Goal: Information Seeking & Learning: Learn about a topic

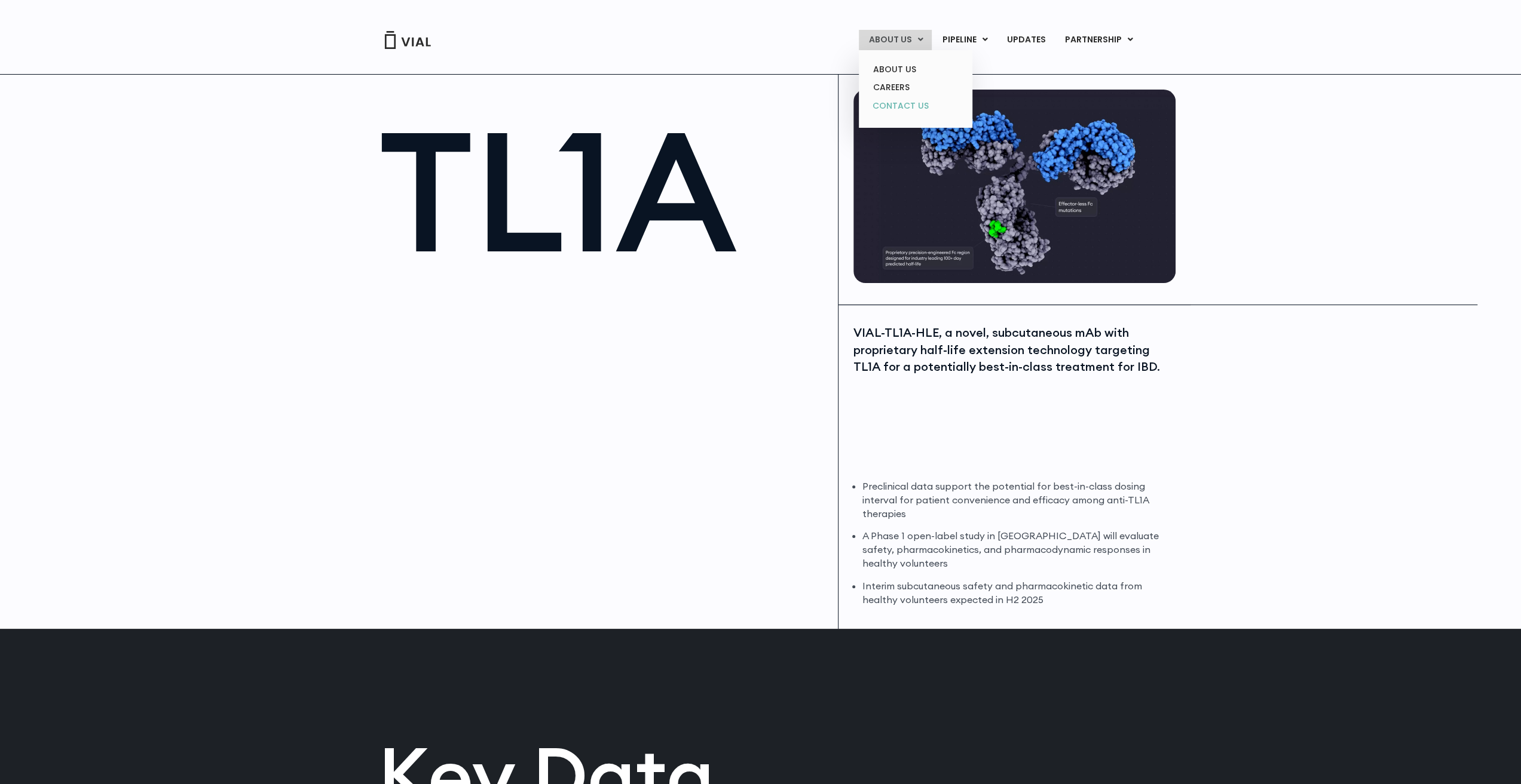
click at [905, 110] on link "CONTACT US" at bounding box center [915, 106] width 105 height 19
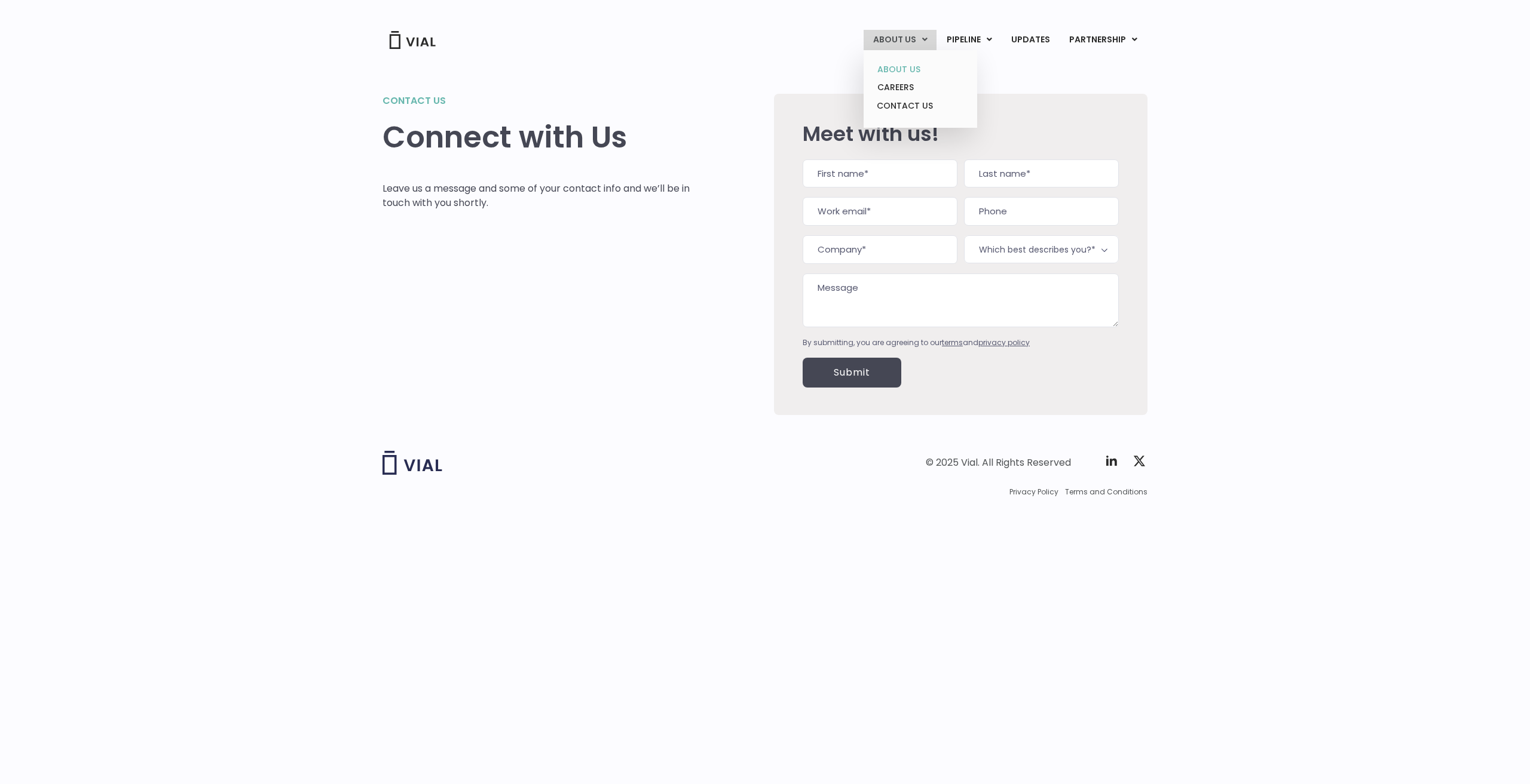
click at [921, 72] on link "ABOUT US" at bounding box center [920, 69] width 105 height 19
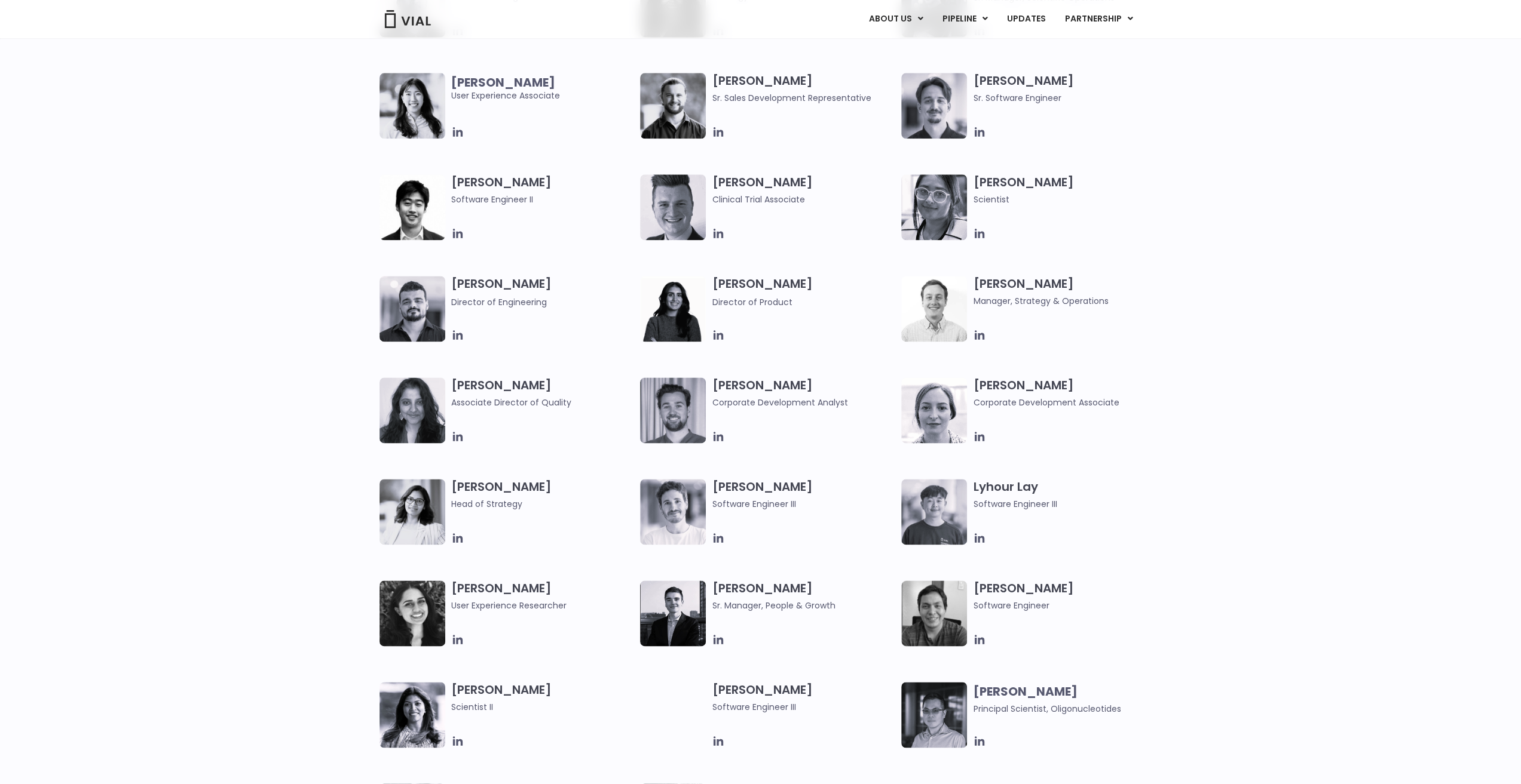
scroll to position [1493, 0]
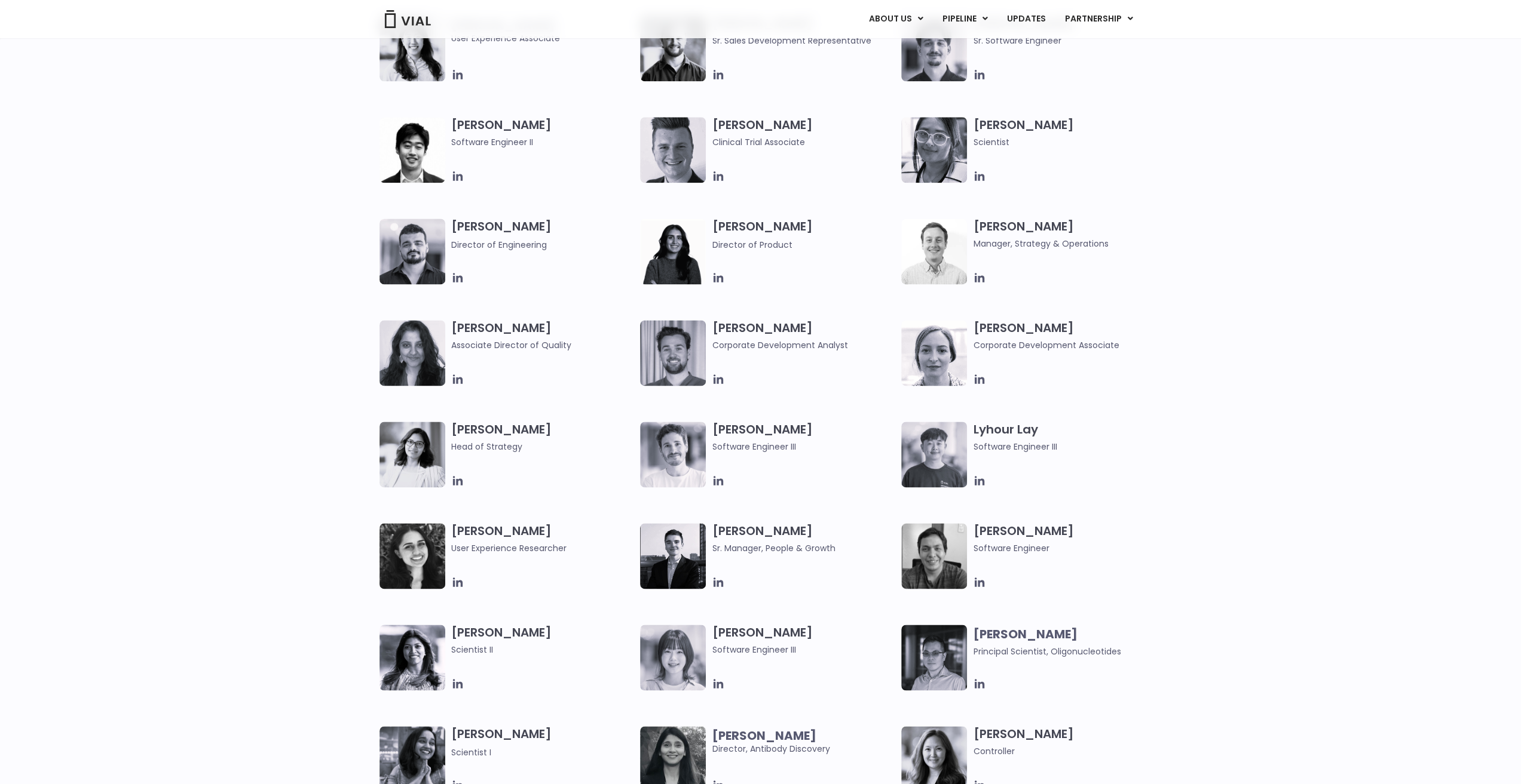
click at [1186, 291] on div "Christopher Tam Software Engineering Lead Enejo Oruma Clinical Data Manager Eli…" at bounding box center [760, 117] width 1521 height 812
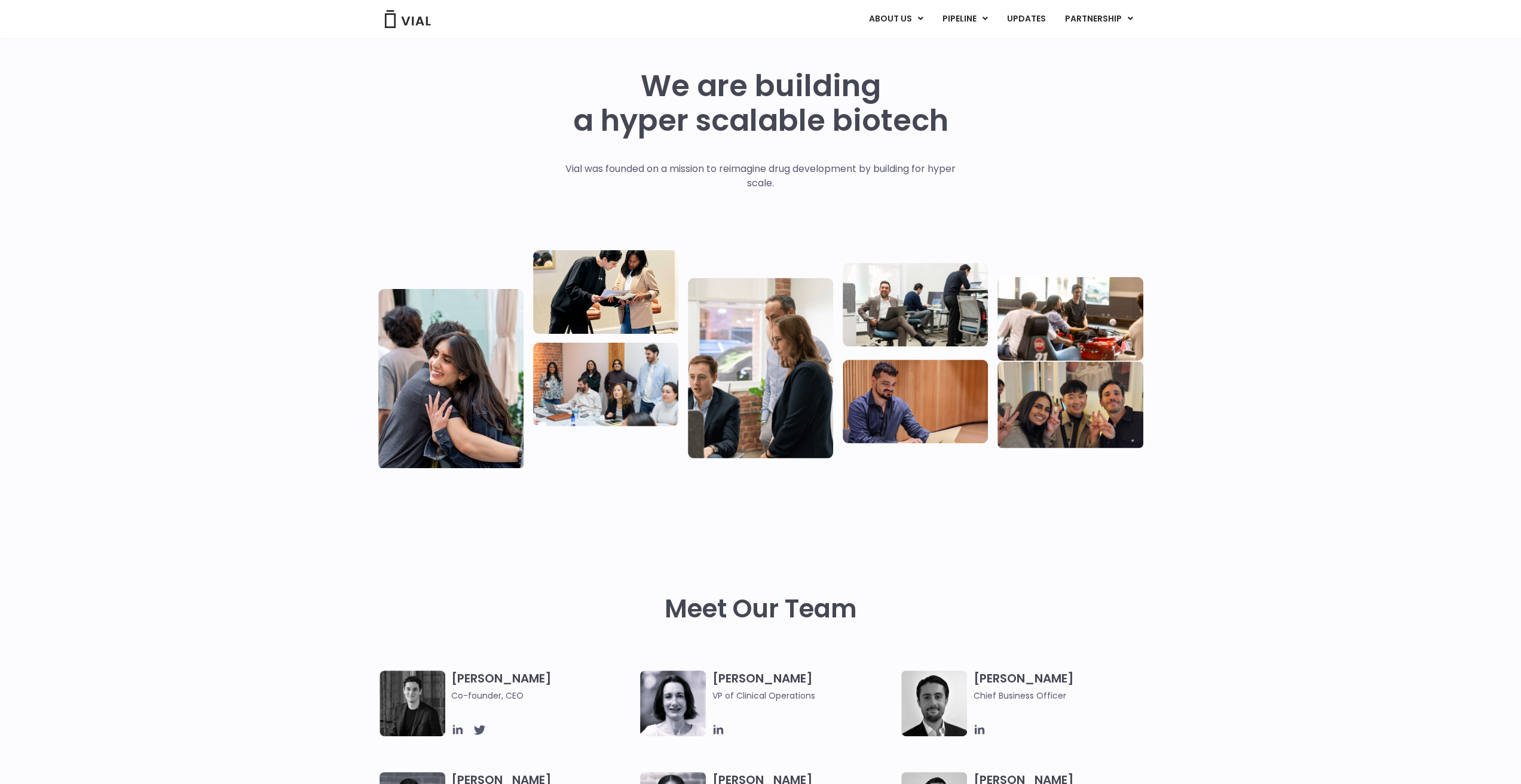
scroll to position [0, 0]
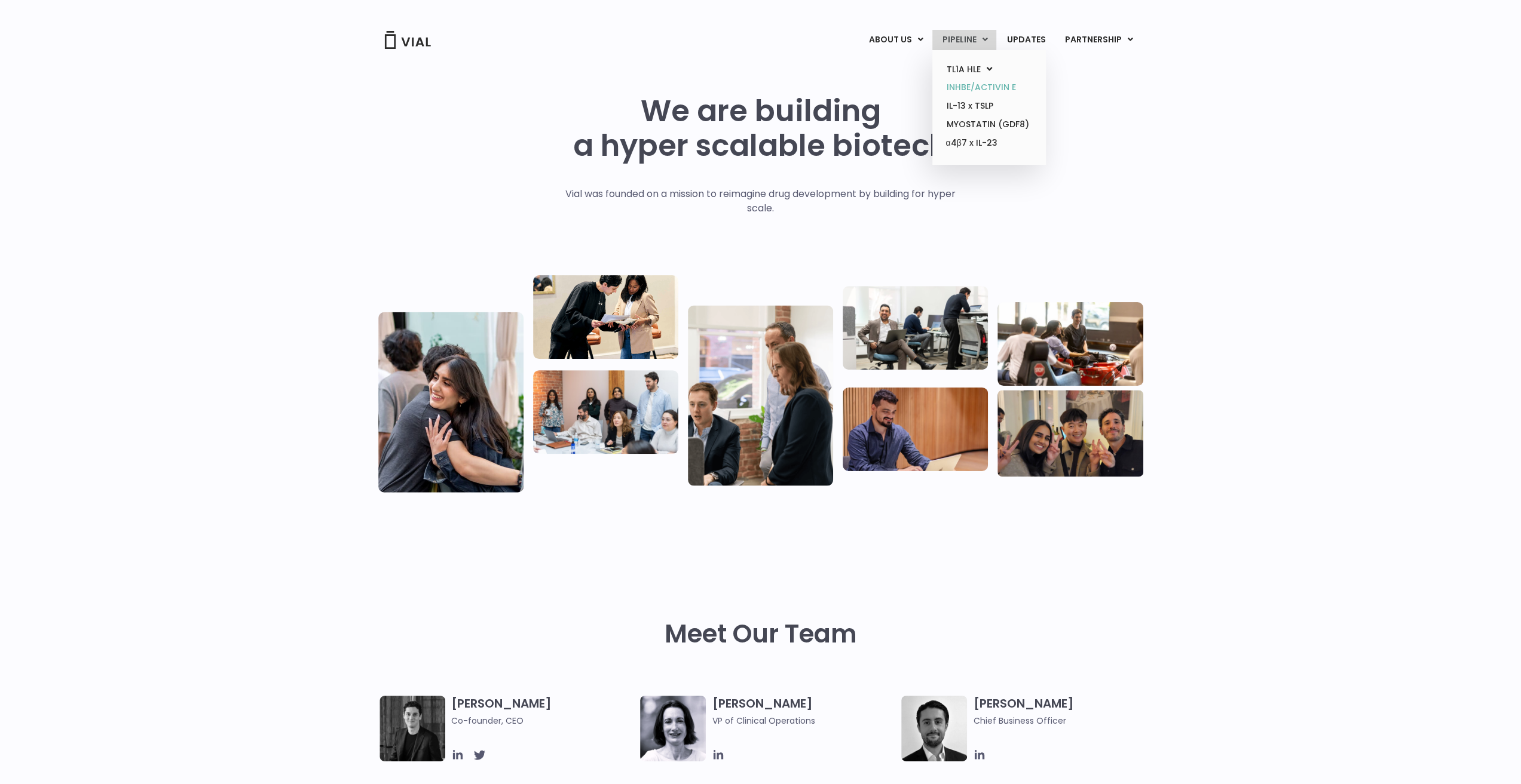
click at [1001, 87] on link "INHBE/ACTIVIN E" at bounding box center [989, 87] width 105 height 19
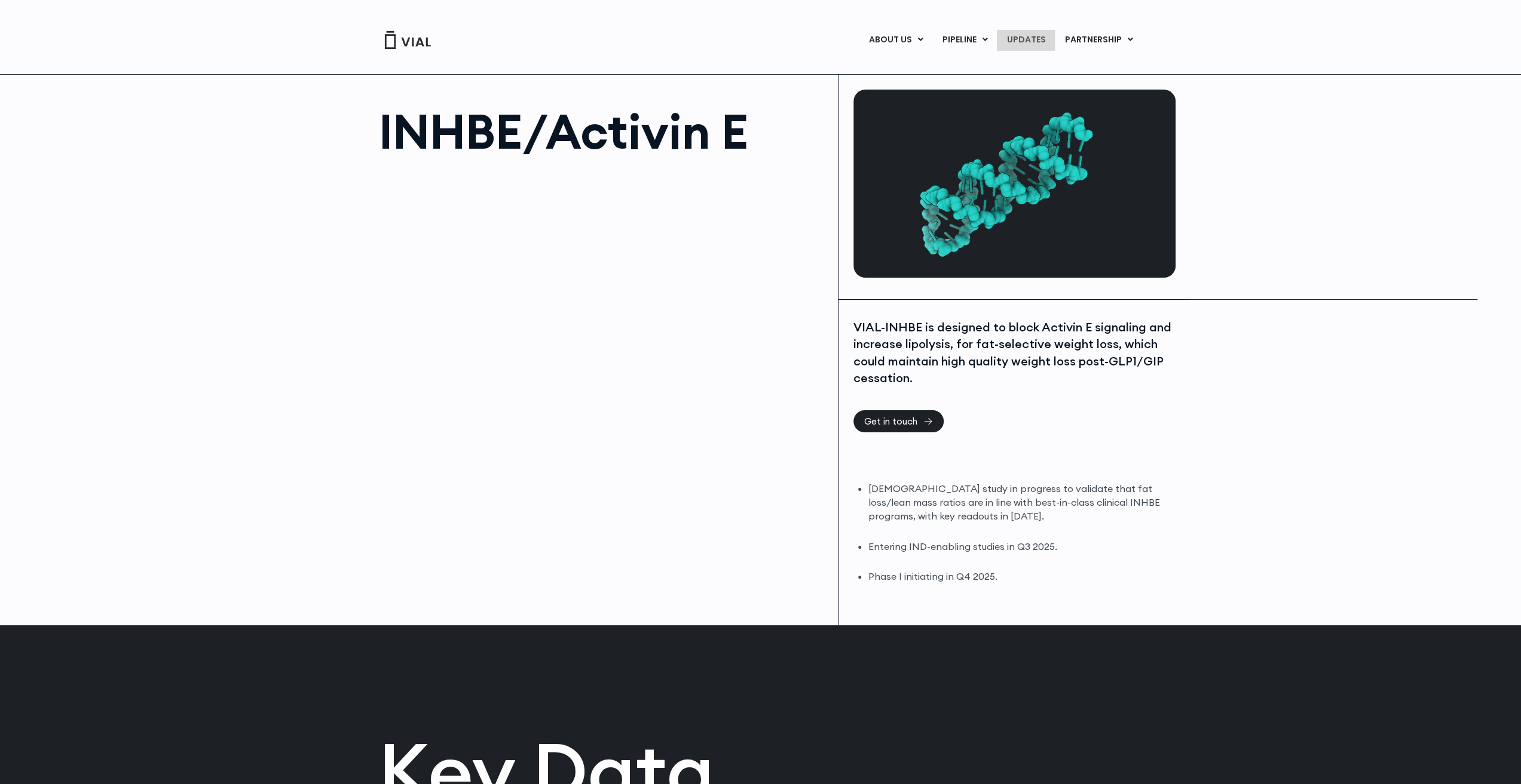
click at [1032, 35] on link "UPDATES" at bounding box center [1026, 40] width 58 height 20
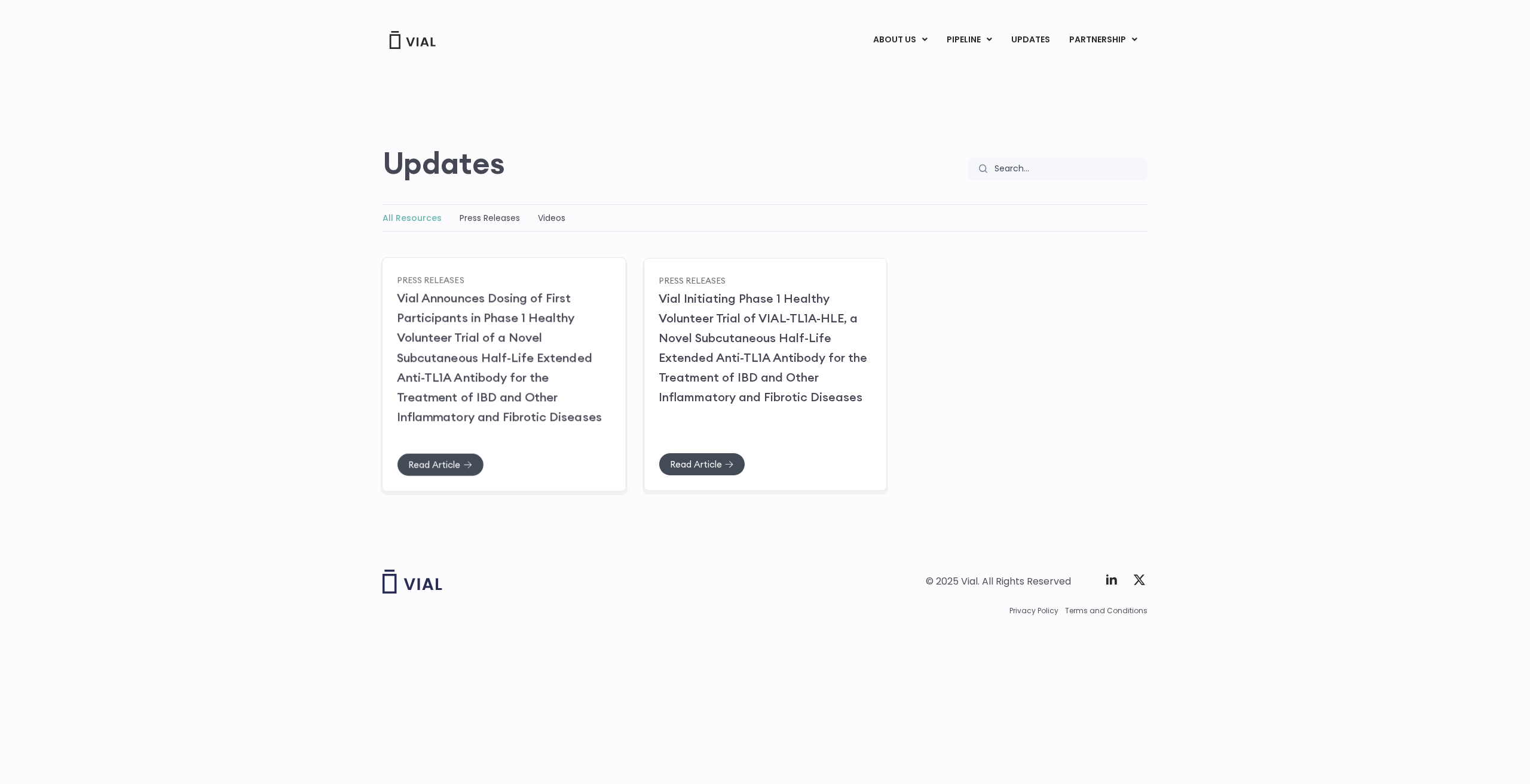
click at [429, 449] on div "Read Article" at bounding box center [504, 453] width 214 height 46
click at [434, 464] on span "Read Article" at bounding box center [434, 464] width 52 height 9
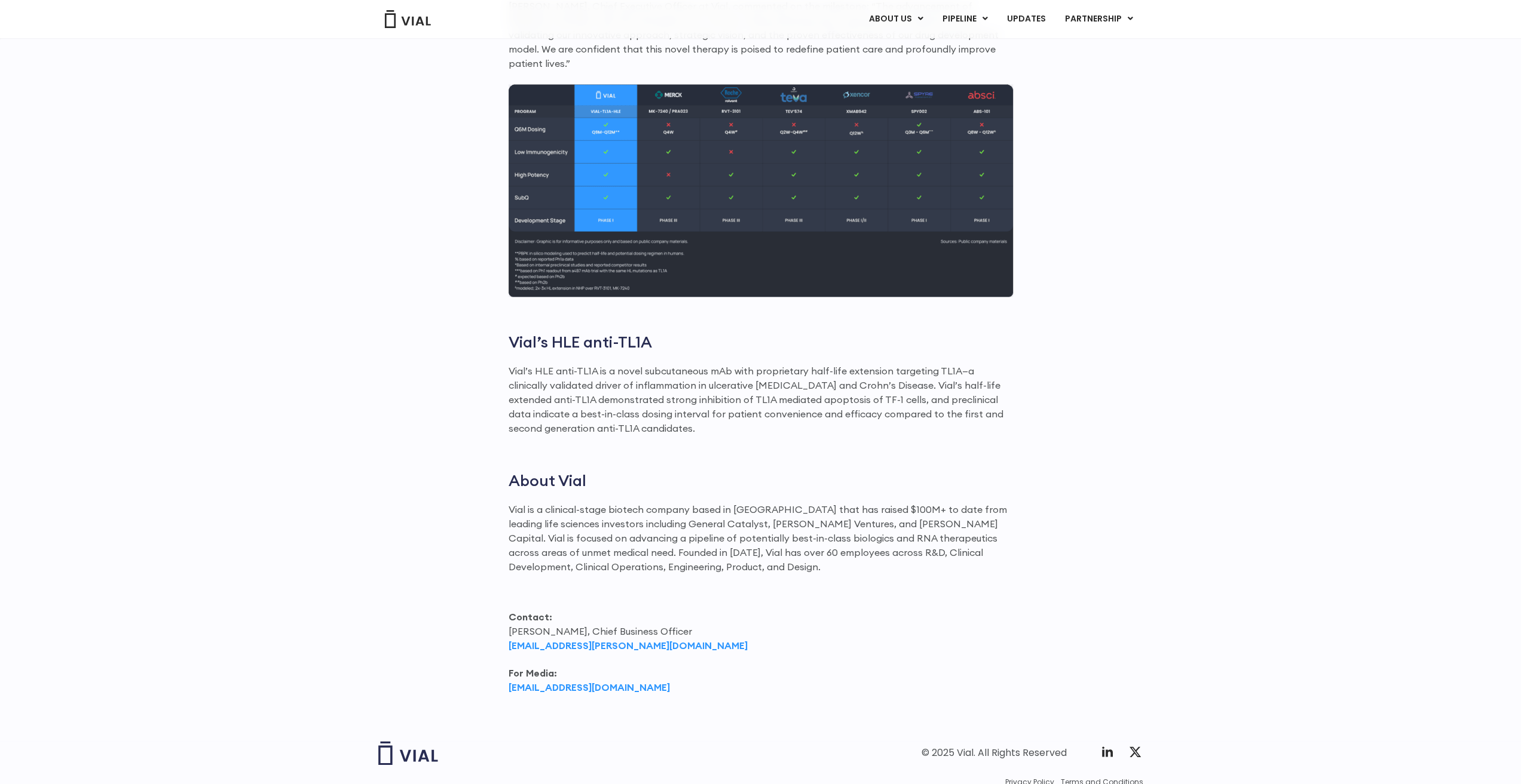
scroll to position [1224, 0]
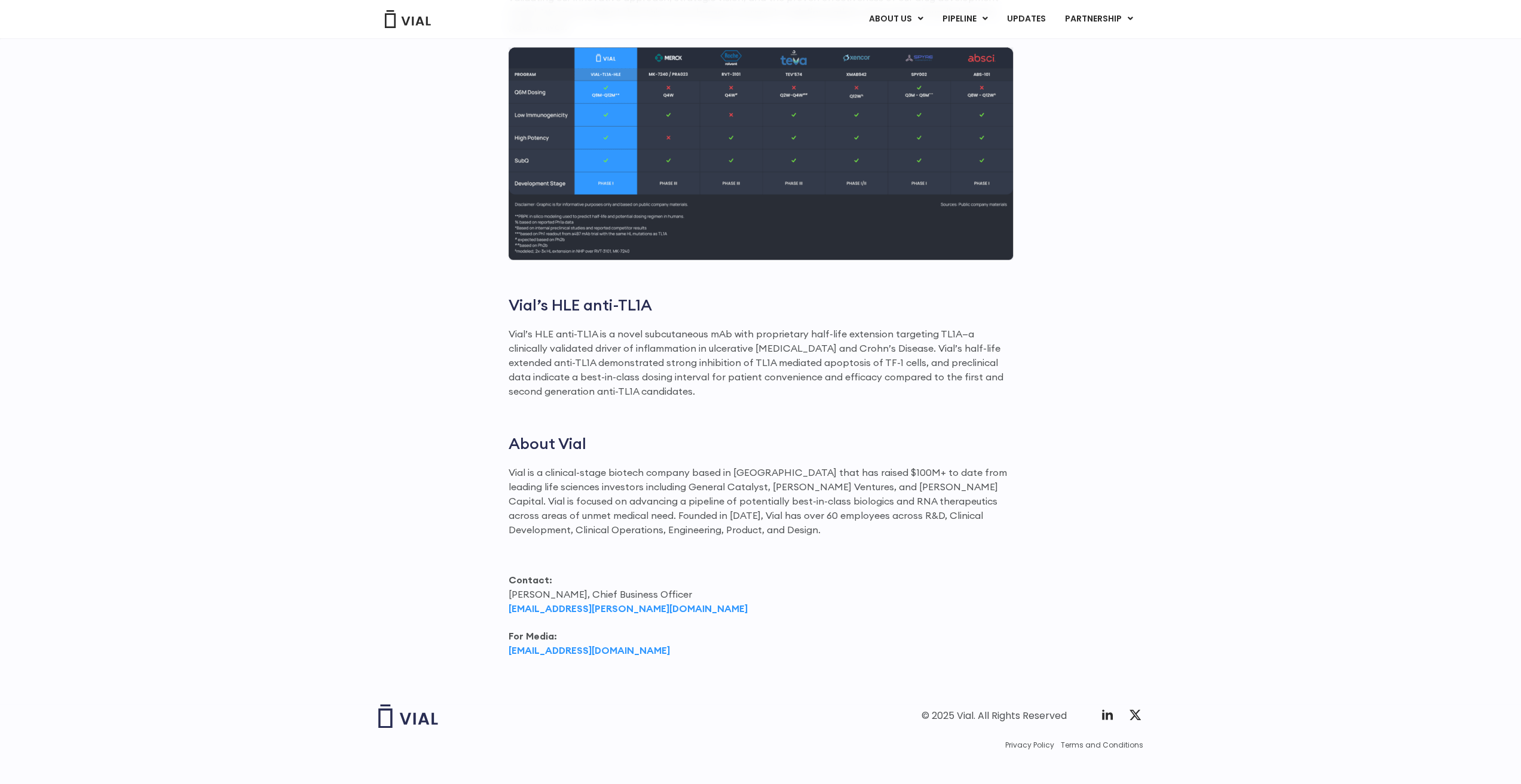
click at [768, 447] on div "First-in-human dosing has successfully commenced with healthy volunteers Primar…" at bounding box center [761, 120] width 504 height 1075
